Goal: Task Accomplishment & Management: Manage account settings

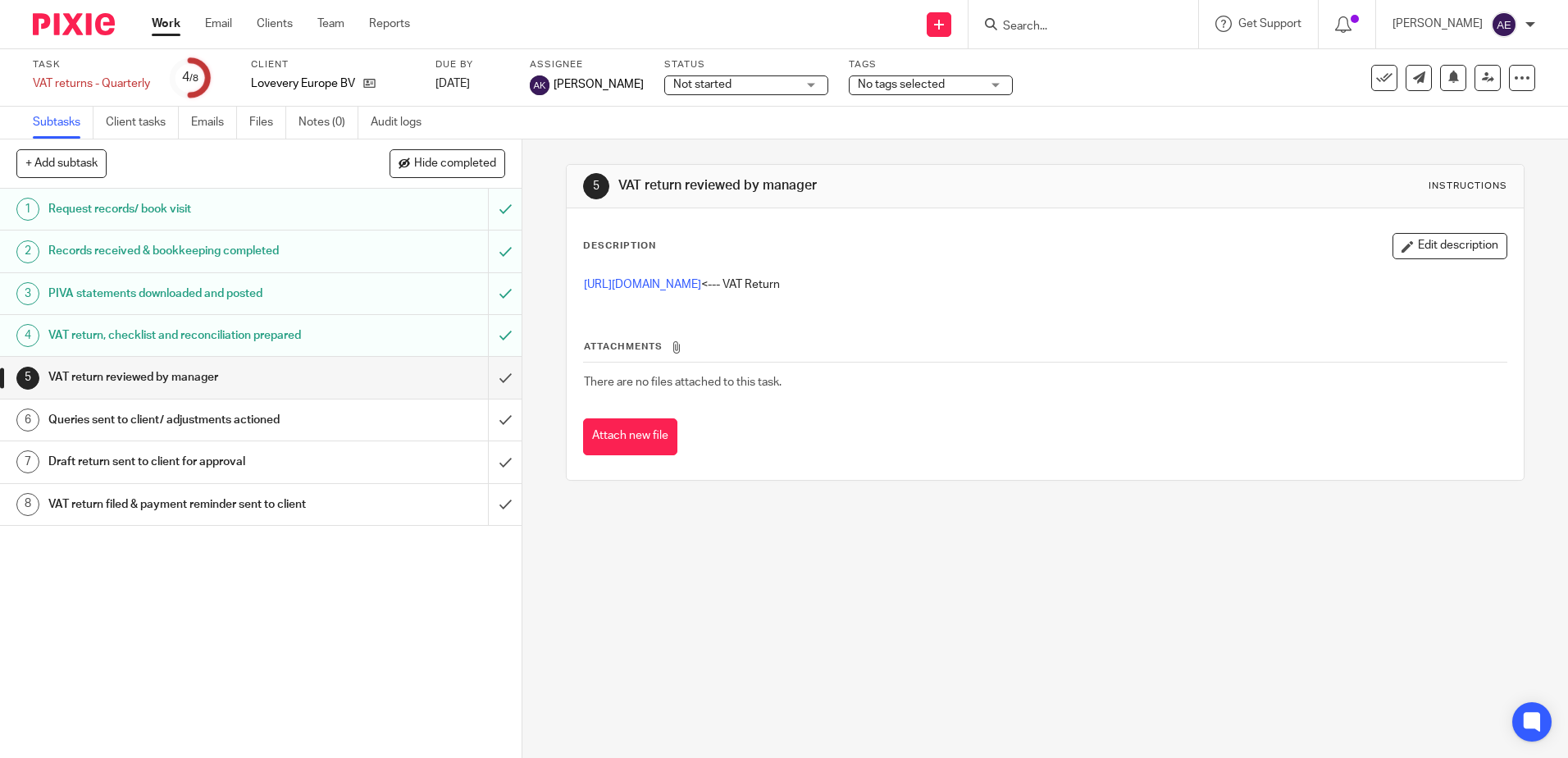
drag, startPoint x: 0, startPoint y: 0, endPoint x: 1071, endPoint y: 22, distance: 1071.2
click at [1071, 22] on input "Search" at bounding box center [1075, 26] width 148 height 15
type input "Pegden"
click at [1081, 59] on link at bounding box center [1100, 63] width 203 height 24
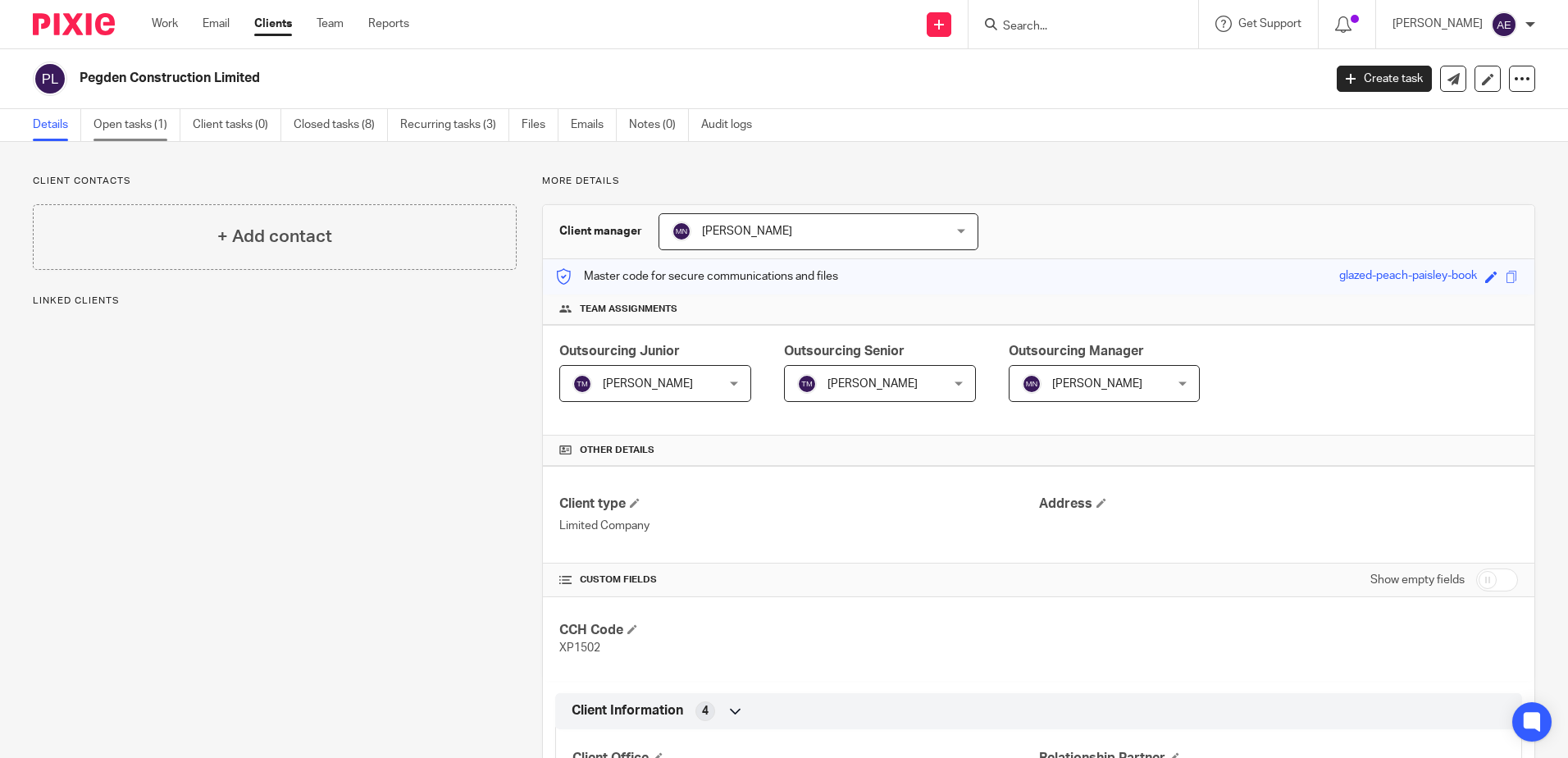
click at [140, 122] on link "Open tasks (1)" at bounding box center [137, 125] width 87 height 32
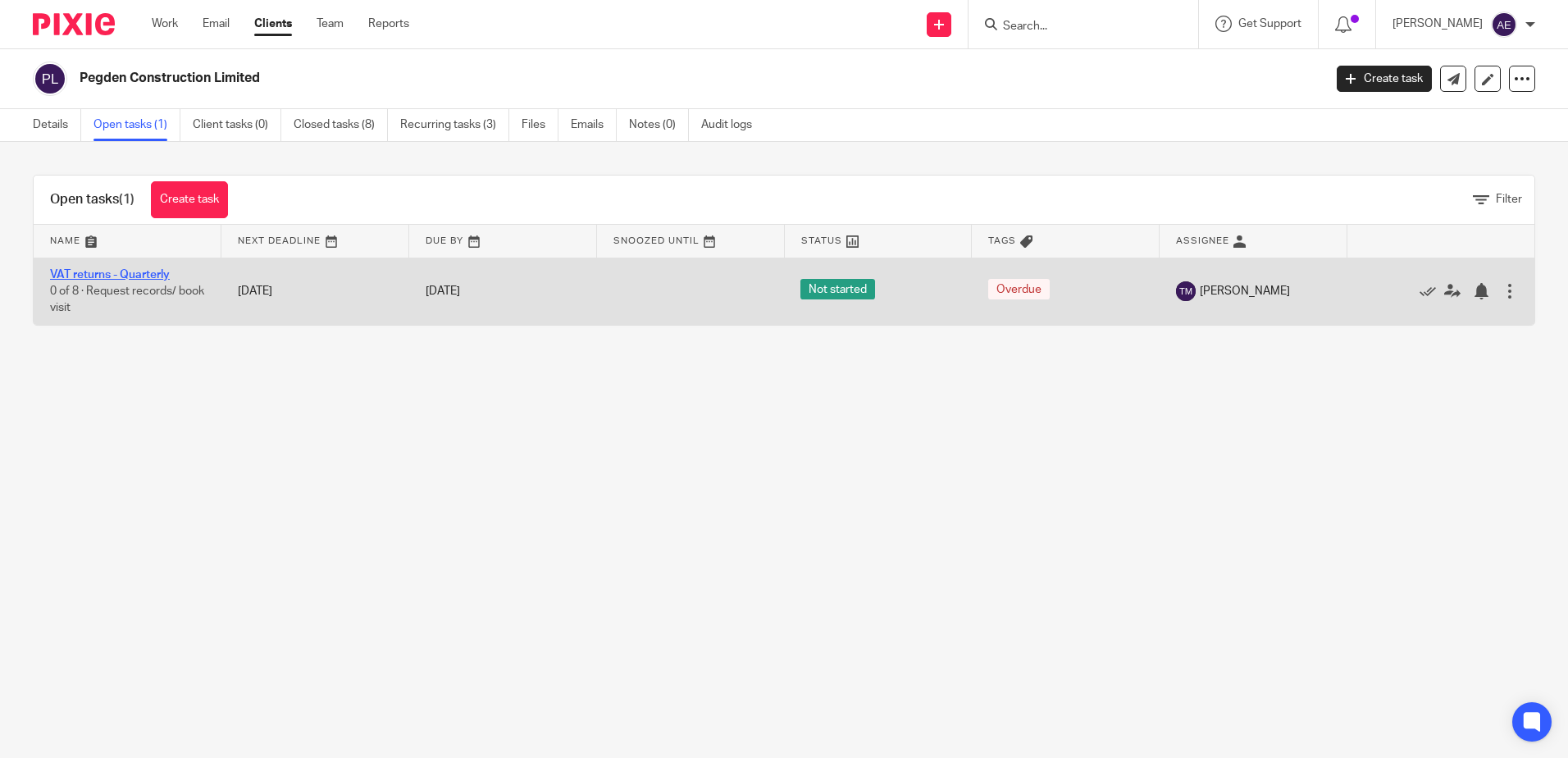
click at [129, 276] on link "VAT returns - Quarterly" at bounding box center [109, 274] width 120 height 12
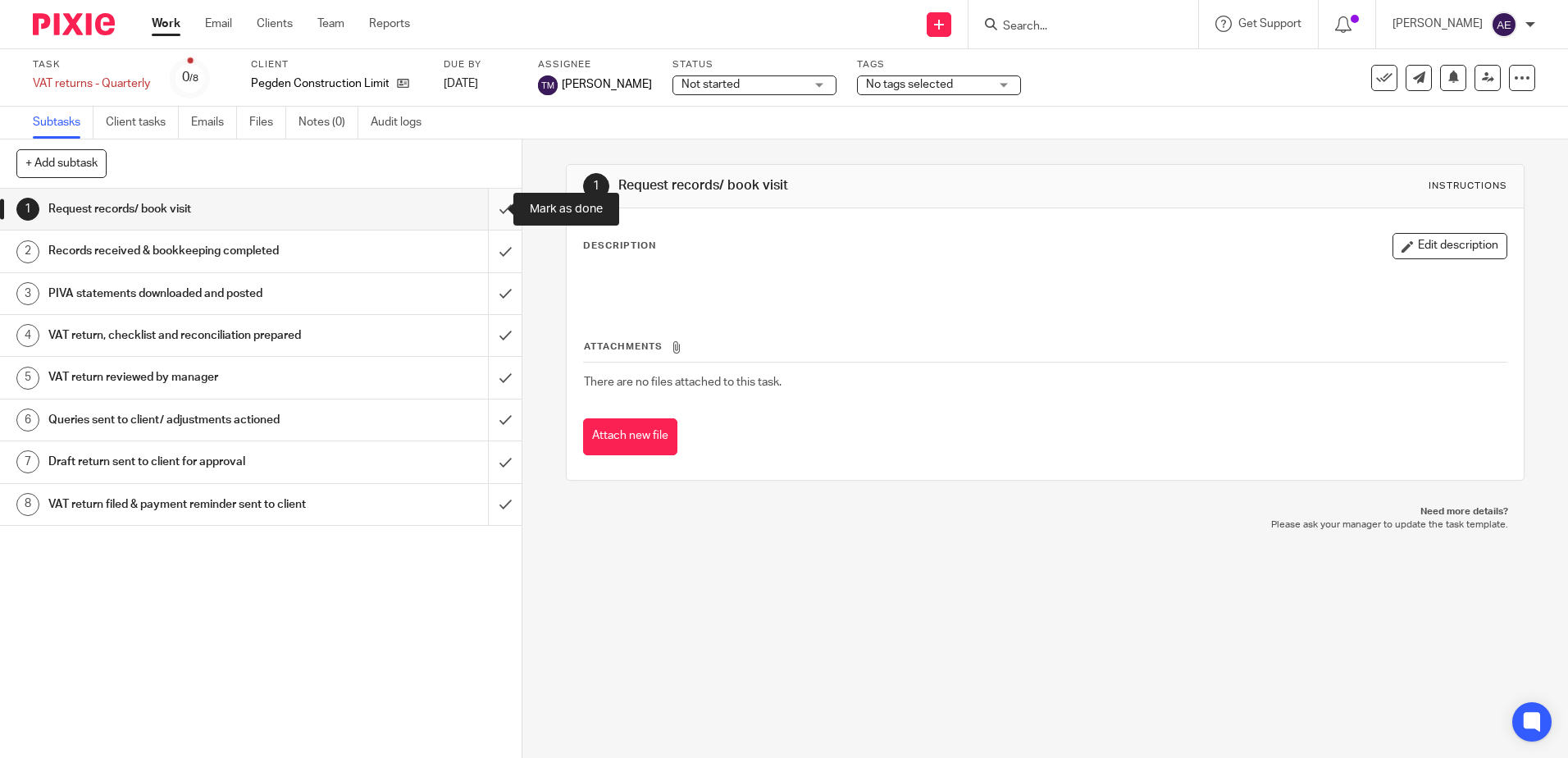
click at [489, 222] on input "submit" at bounding box center [261, 209] width 522 height 41
click at [485, 253] on input "submit" at bounding box center [261, 251] width 522 height 41
click at [486, 304] on input "submit" at bounding box center [261, 294] width 522 height 41
click at [487, 343] on input "submit" at bounding box center [261, 335] width 522 height 41
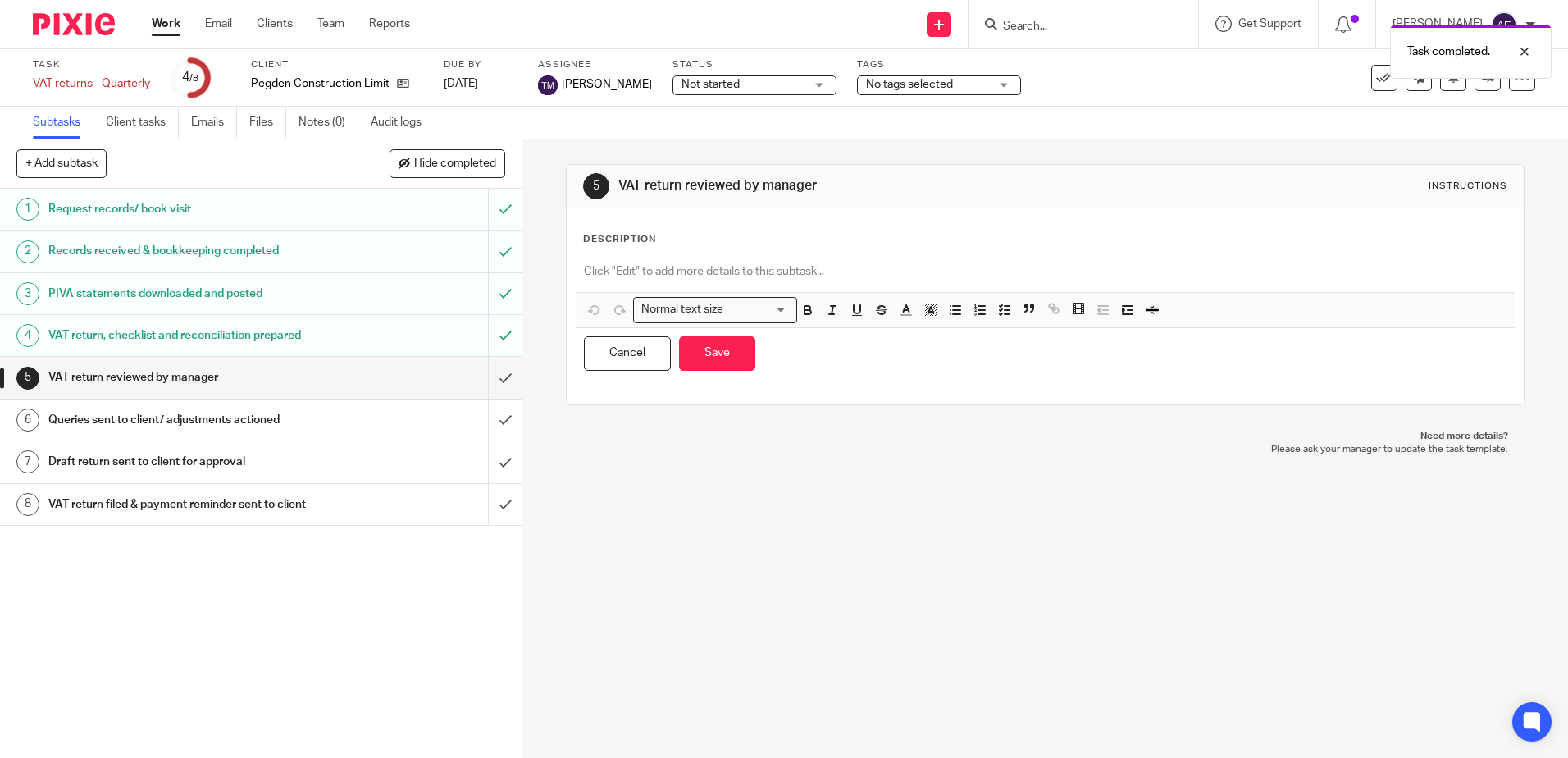
click at [692, 275] on p at bounding box center [1045, 271] width 922 height 17
paste div
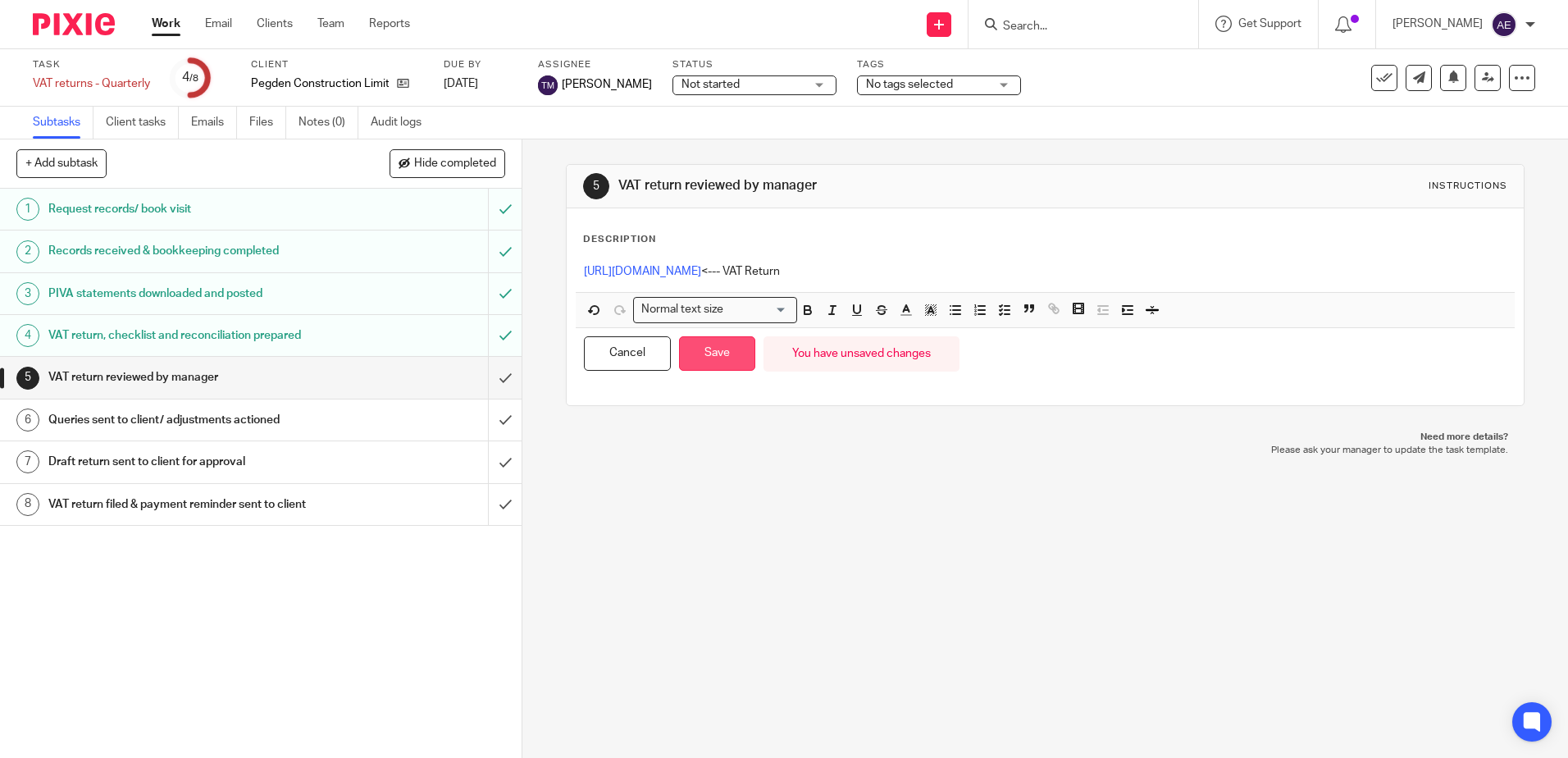
click at [720, 365] on button "Save" at bounding box center [717, 354] width 76 height 35
drag, startPoint x: 693, startPoint y: 506, endPoint x: 819, endPoint y: 459, distance: 134.5
click at [699, 443] on p "Need more details?" at bounding box center [1044, 437] width 925 height 13
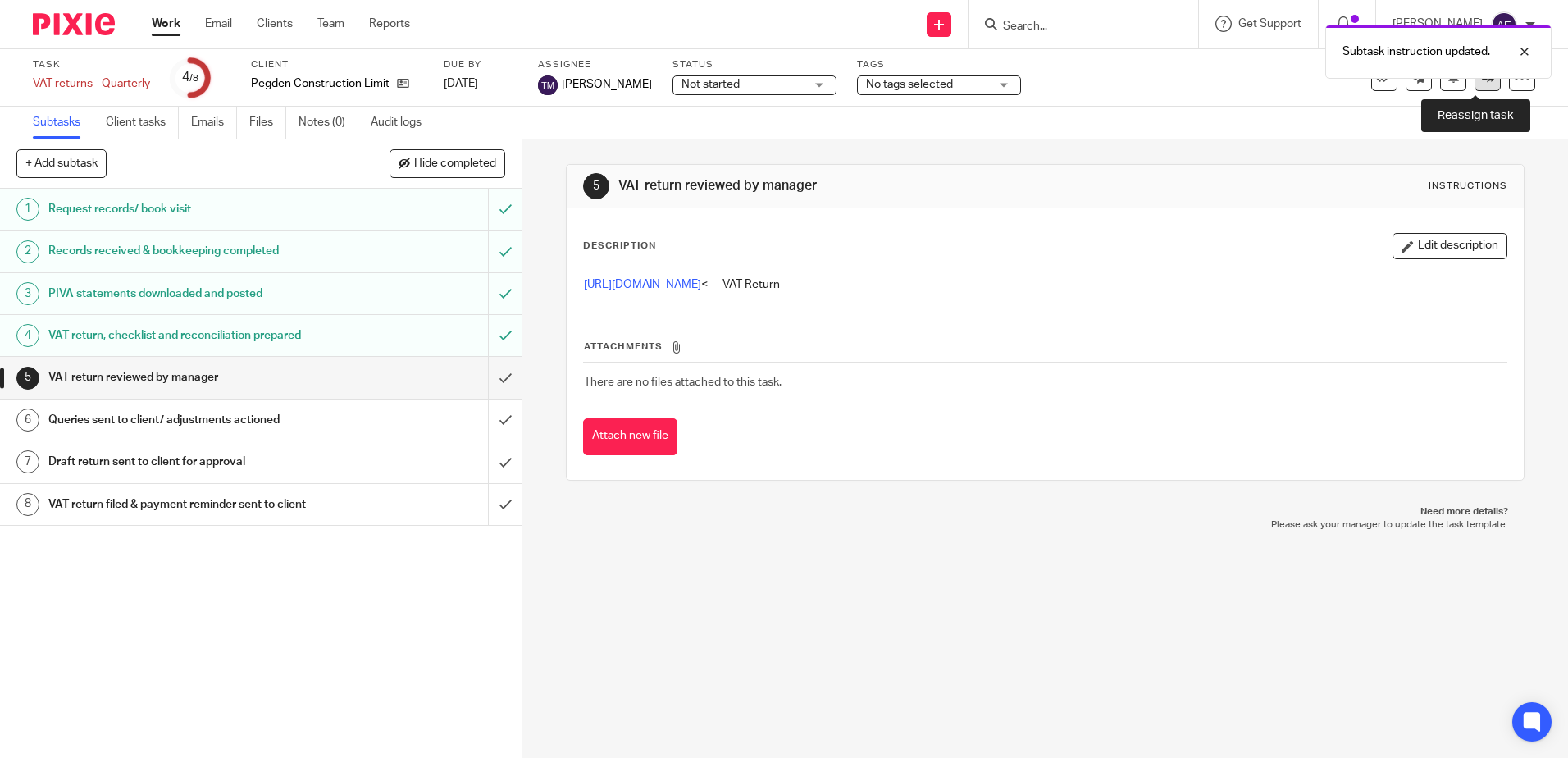
click at [1474, 86] on link at bounding box center [1487, 77] width 26 height 26
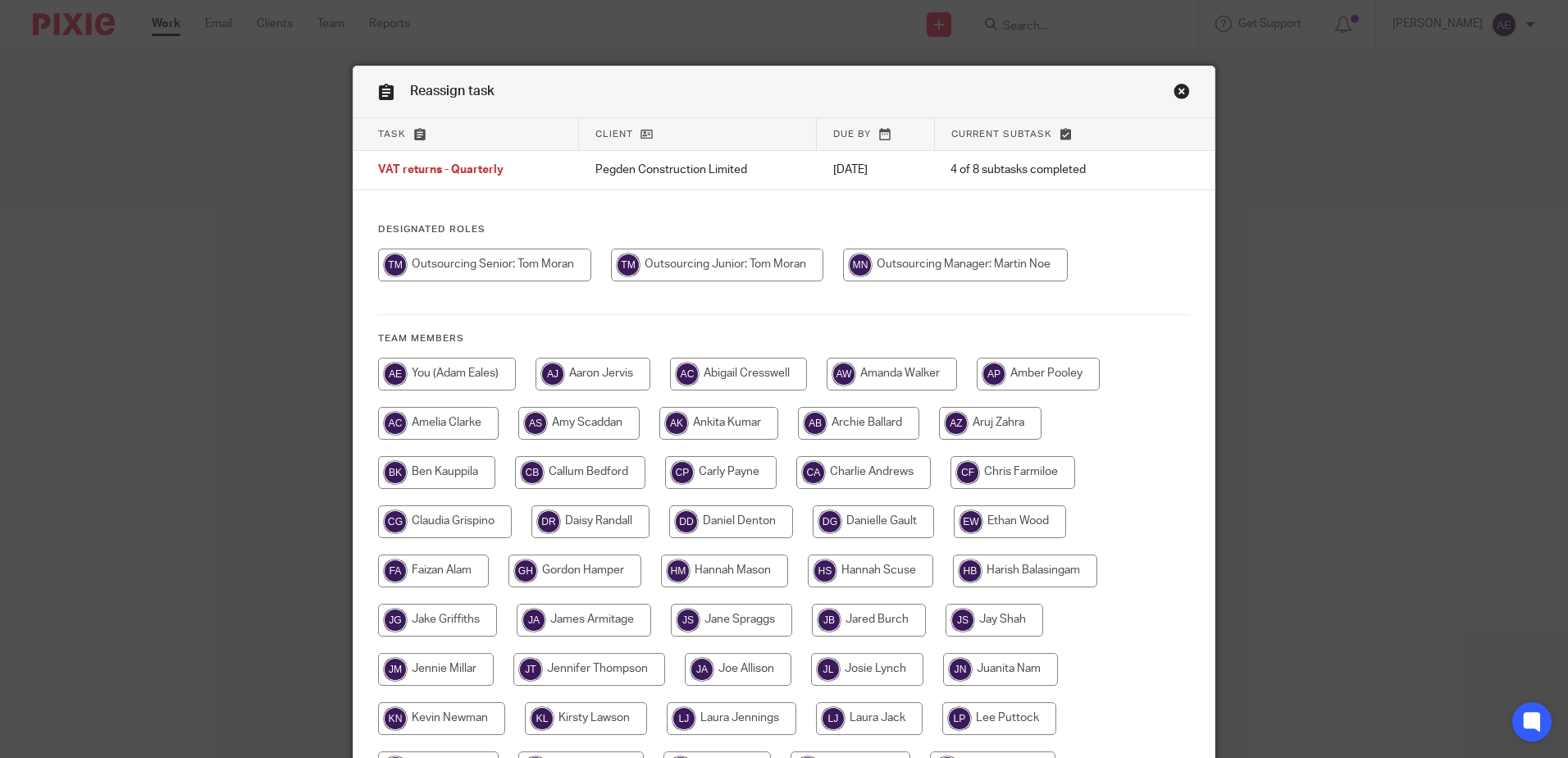
click at [916, 263] on input "radio" at bounding box center [955, 265] width 225 height 33
radio input "true"
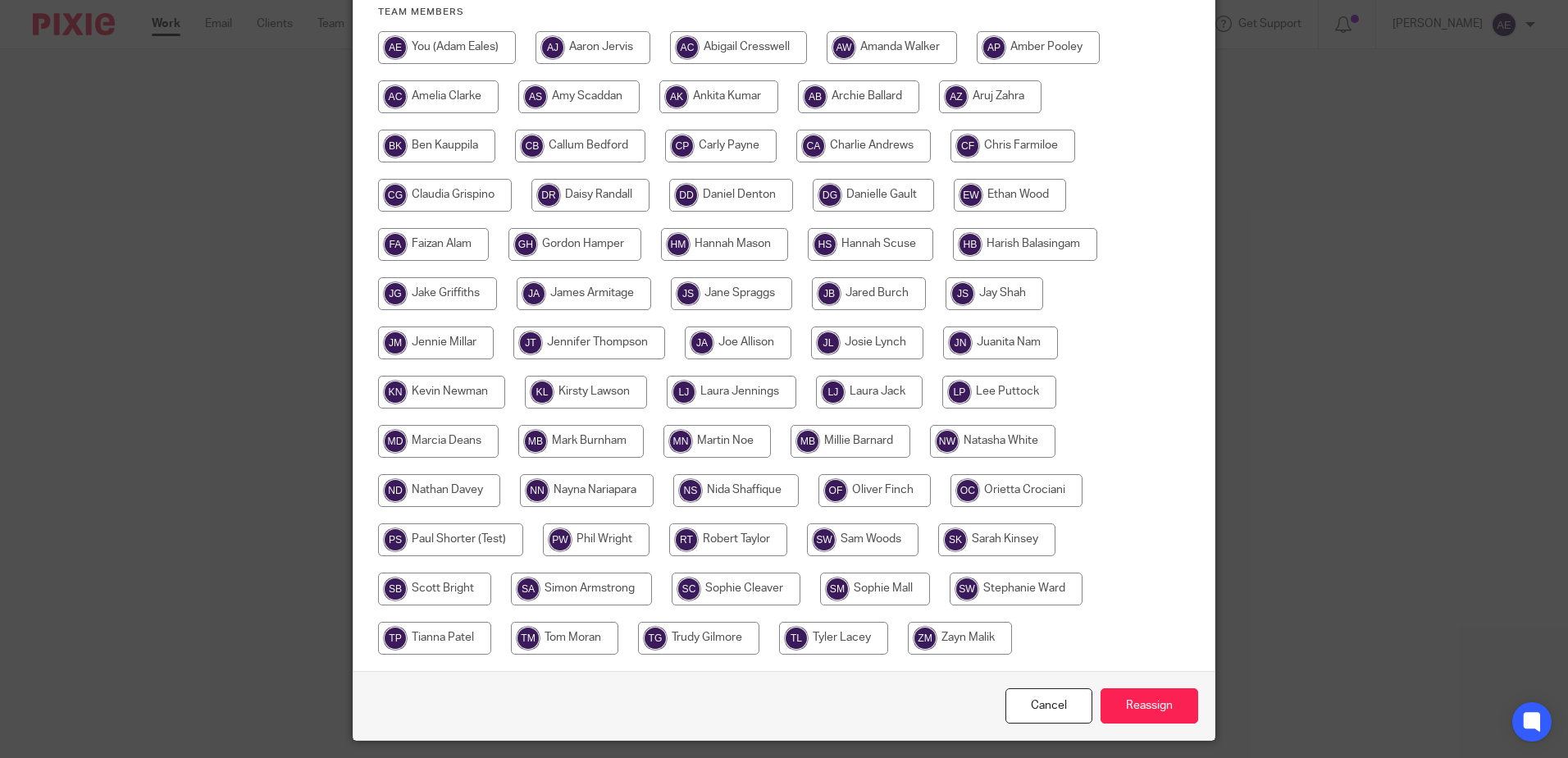
scroll to position [328, 0]
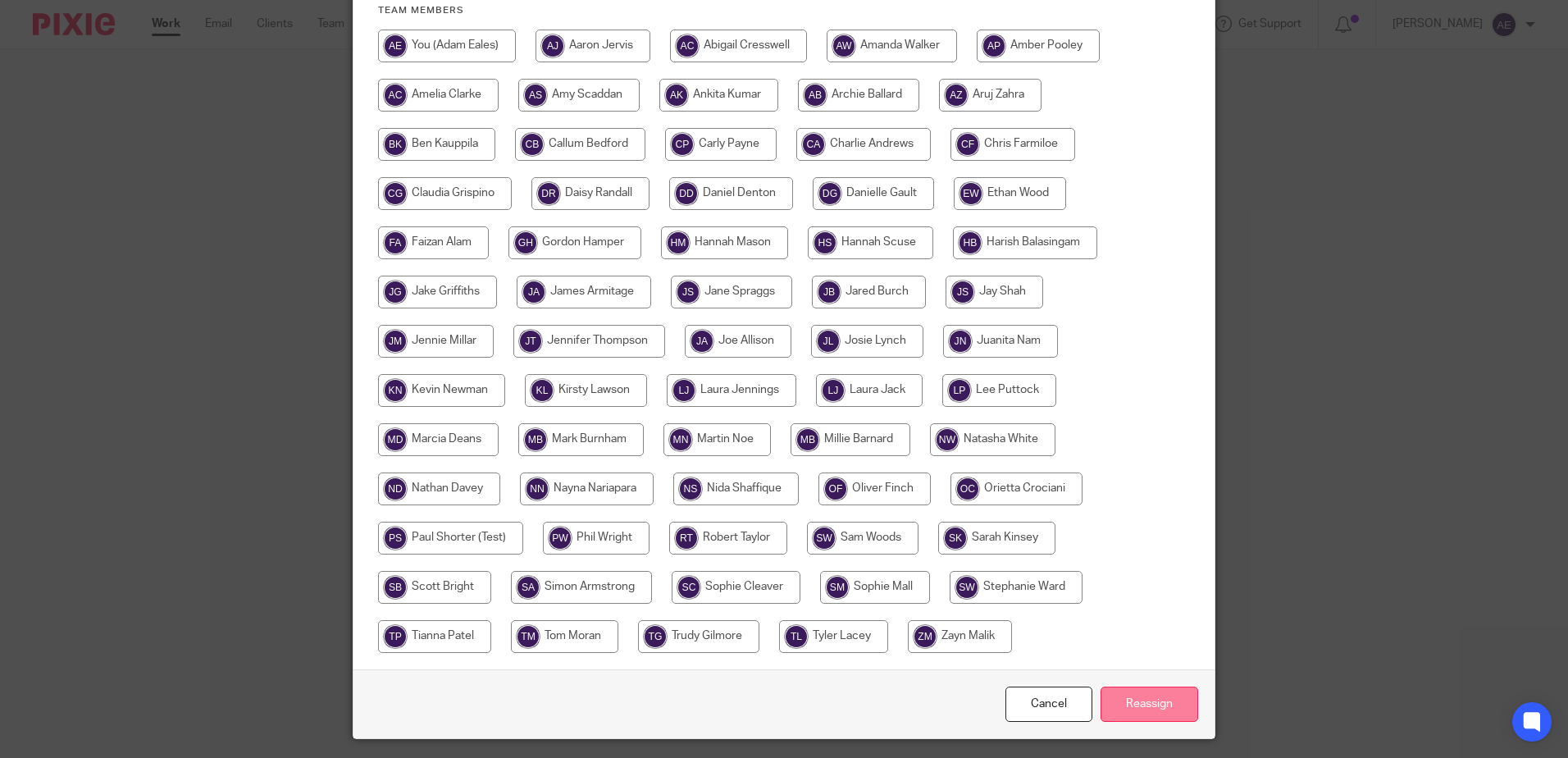
click at [1136, 707] on input "Reassign" at bounding box center [1150, 704] width 98 height 35
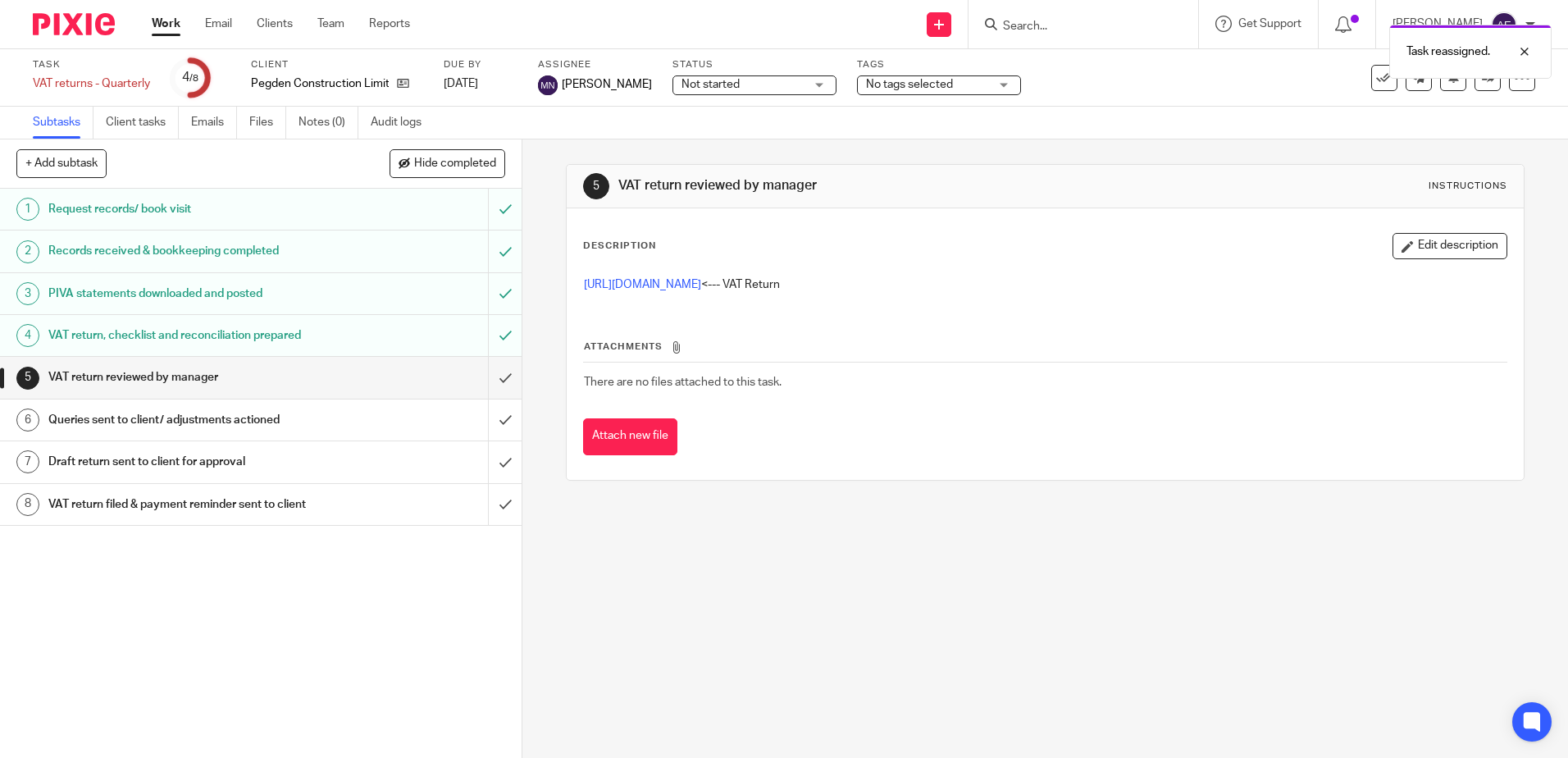
click at [673, 524] on div "5 VAT return reviewed by manager Instructions Description Edit description http…" at bounding box center [1045, 448] width 1045 height 618
click at [1521, 53] on div at bounding box center [1511, 52] width 44 height 20
click at [1234, 84] on div "Task VAT returns - Quarterly Save VAT returns - Quarterly 4 /8 Client Pegden Co…" at bounding box center [659, 78] width 1252 height 39
